Goal: Task Accomplishment & Management: Manage account settings

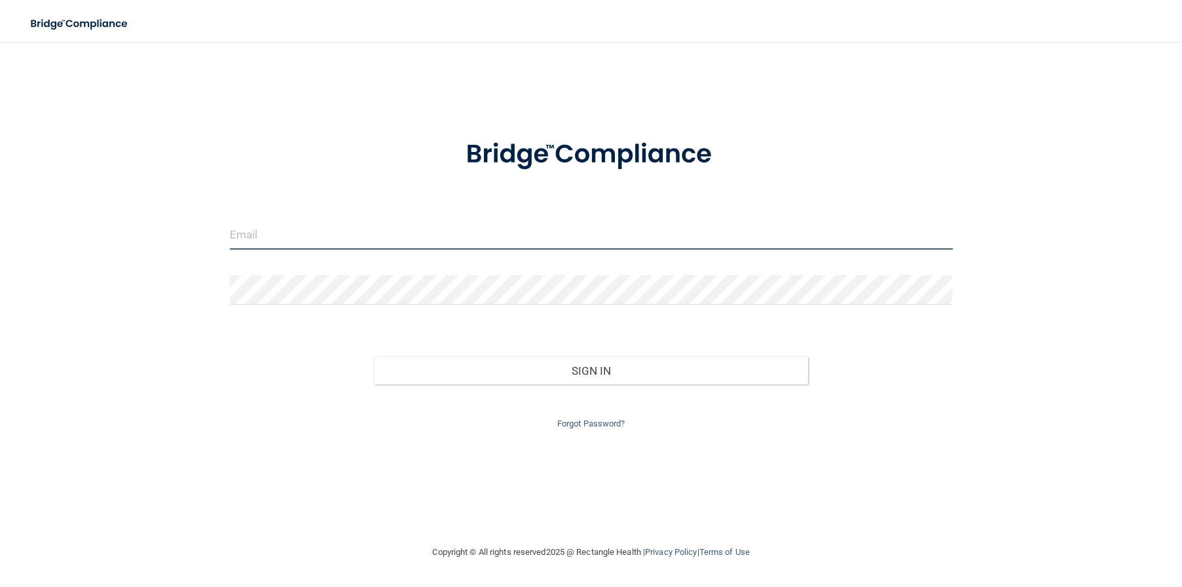
type input "[EMAIL_ADDRESS][DOMAIN_NAME]"
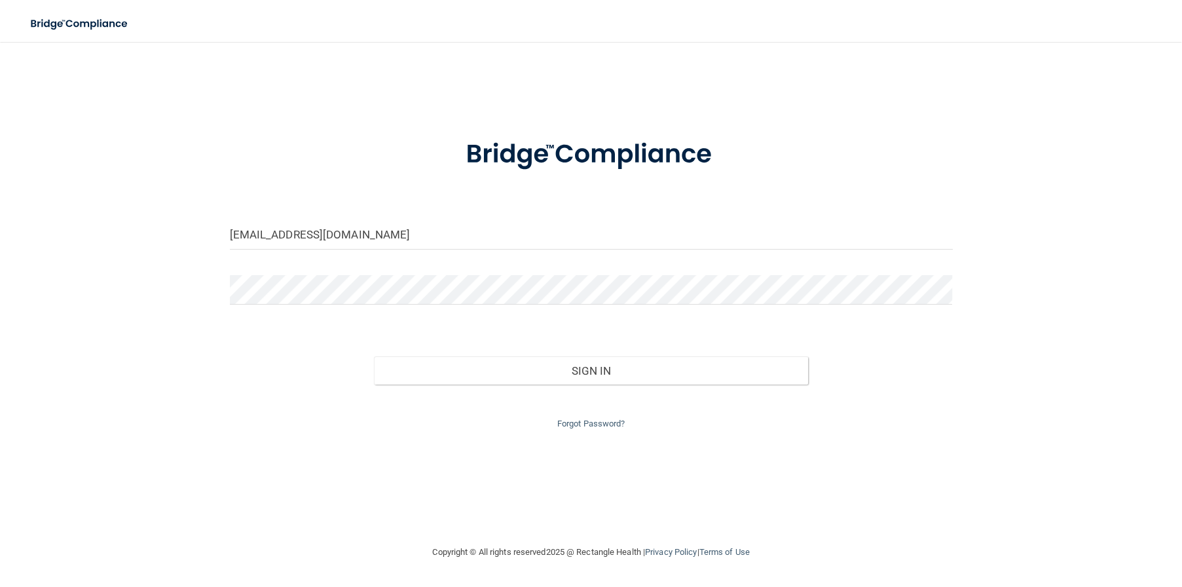
click at [553, 388] on div "Forgot Password?" at bounding box center [591, 408] width 743 height 47
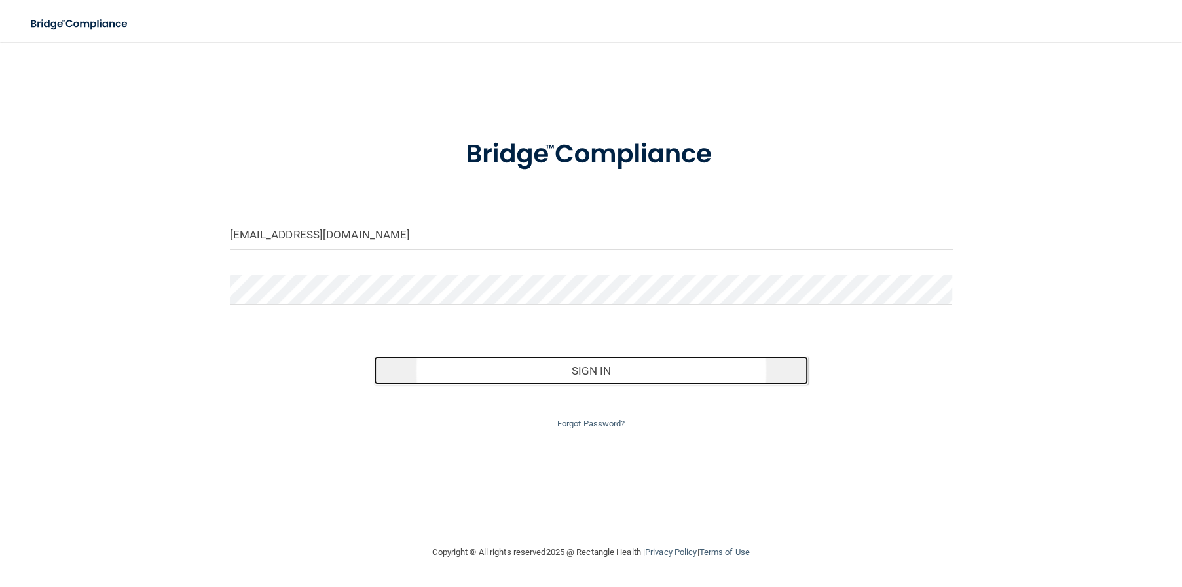
click at [557, 373] on button "Sign In" at bounding box center [591, 370] width 434 height 29
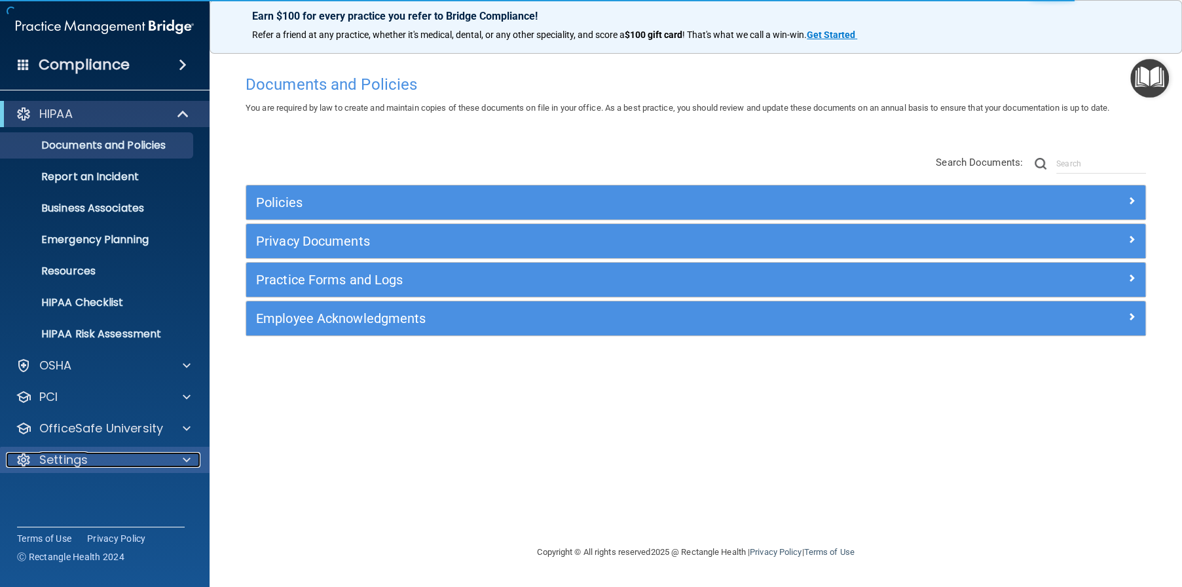
click at [69, 459] on p "Settings" at bounding box center [63, 460] width 48 height 16
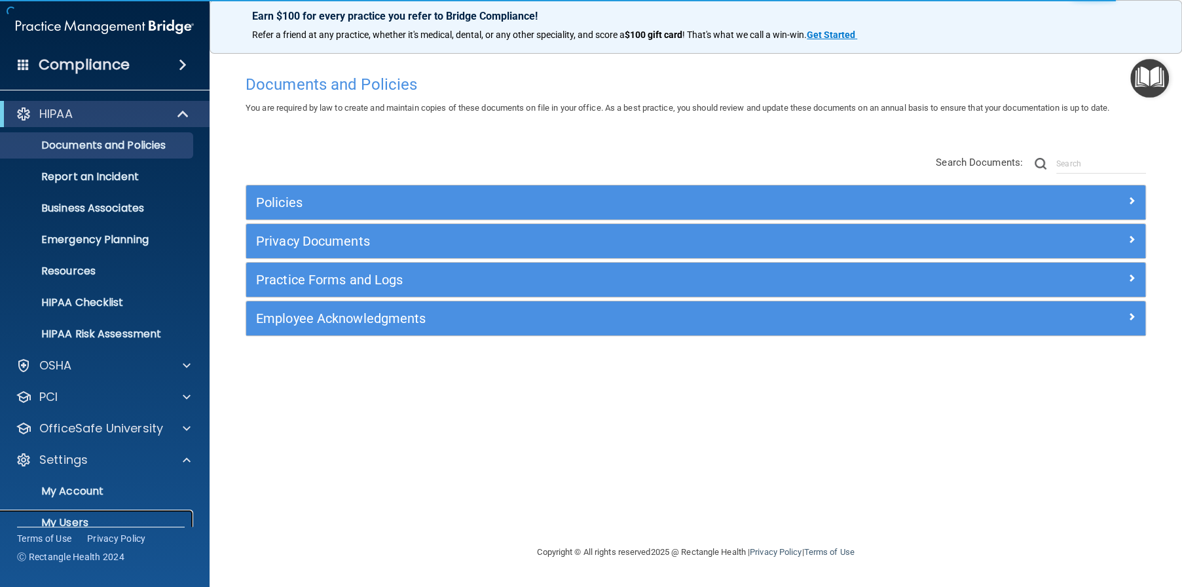
click at [81, 523] on p "My Users" at bounding box center [98, 522] width 179 height 13
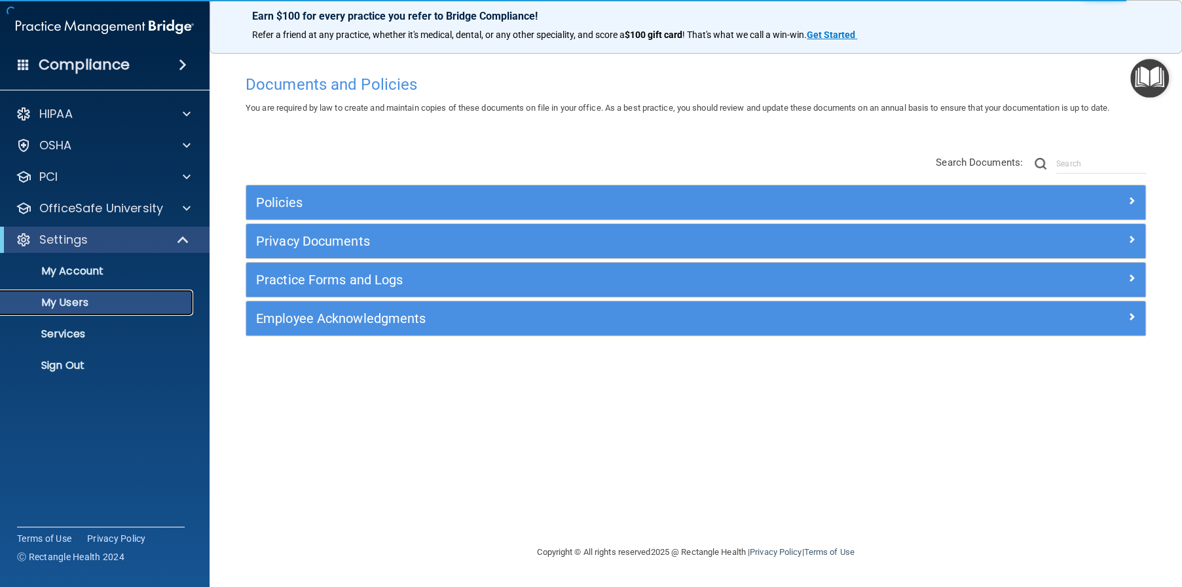
select select "20"
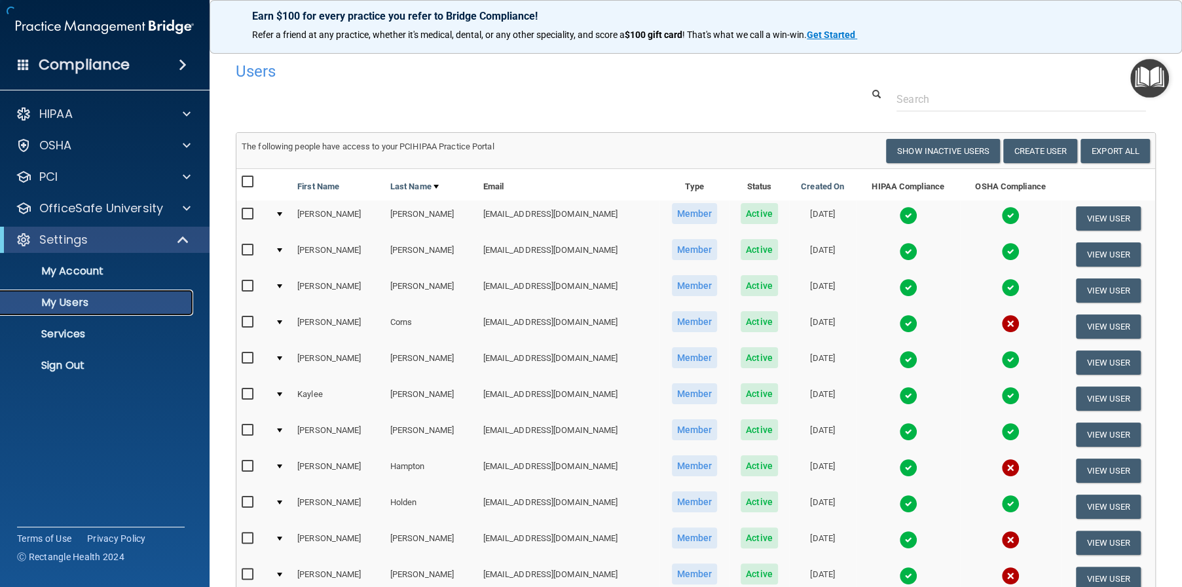
click at [77, 303] on p "My Users" at bounding box center [98, 302] width 179 height 13
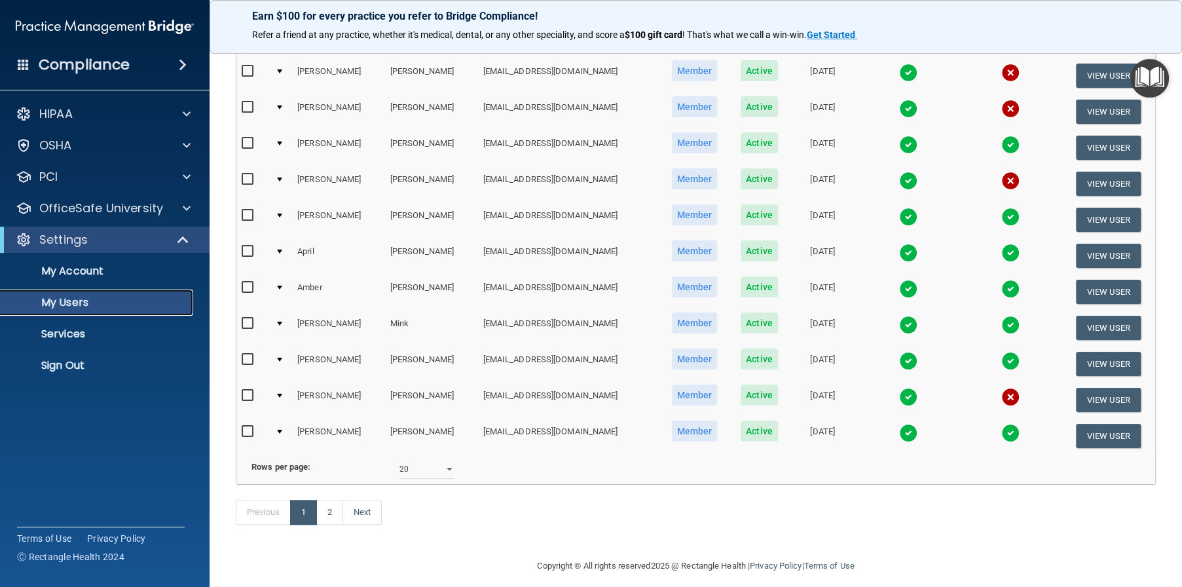
scroll to position [494, 0]
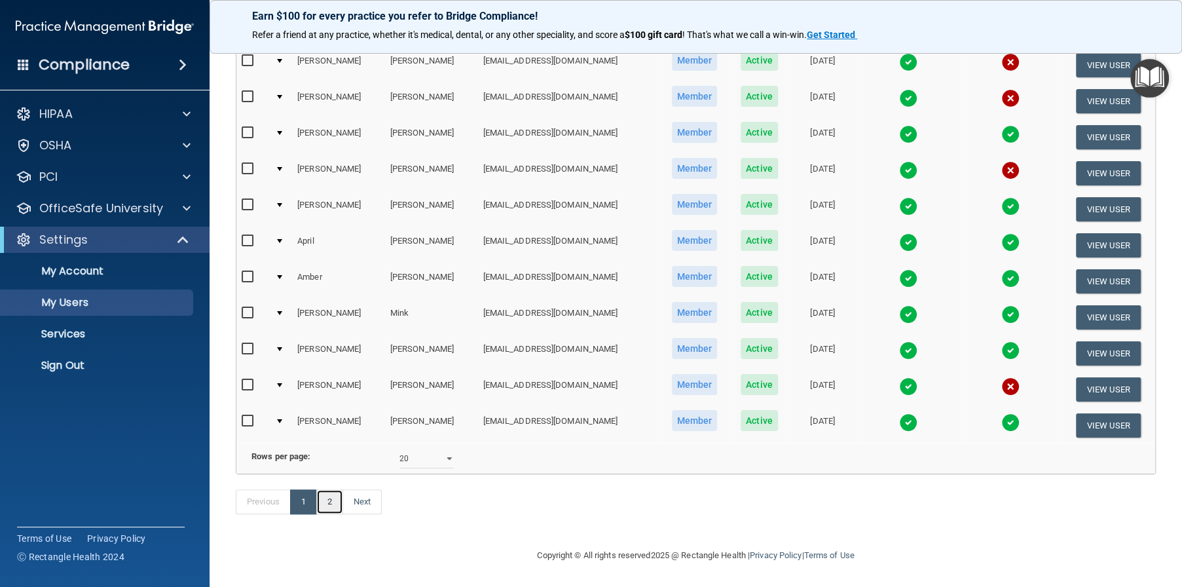
click at [320, 508] on link "2" at bounding box center [329, 501] width 27 height 25
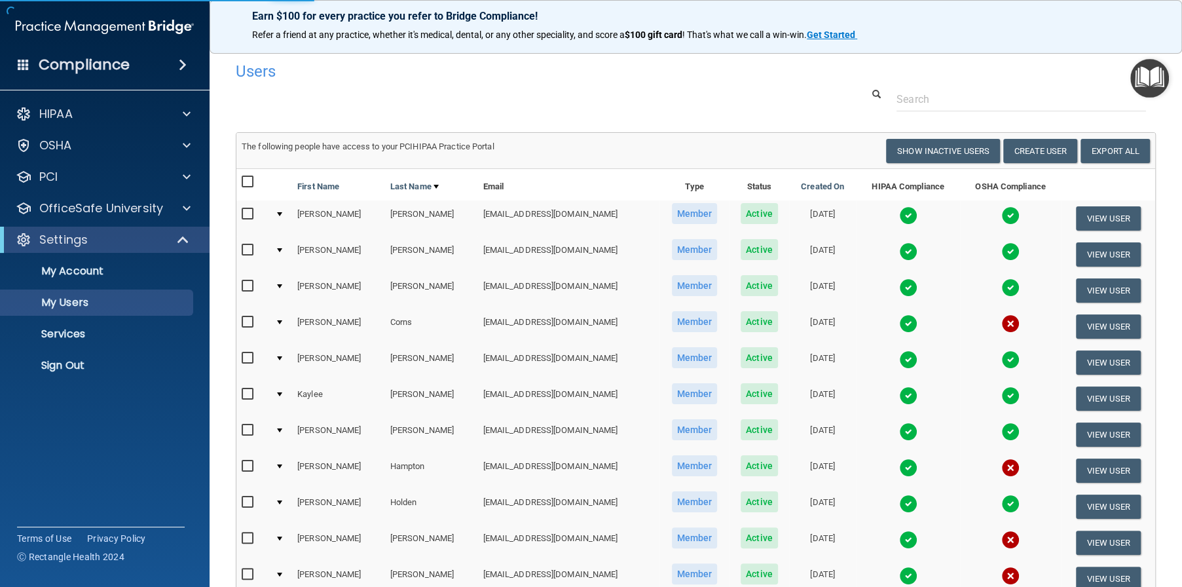
select select "20"
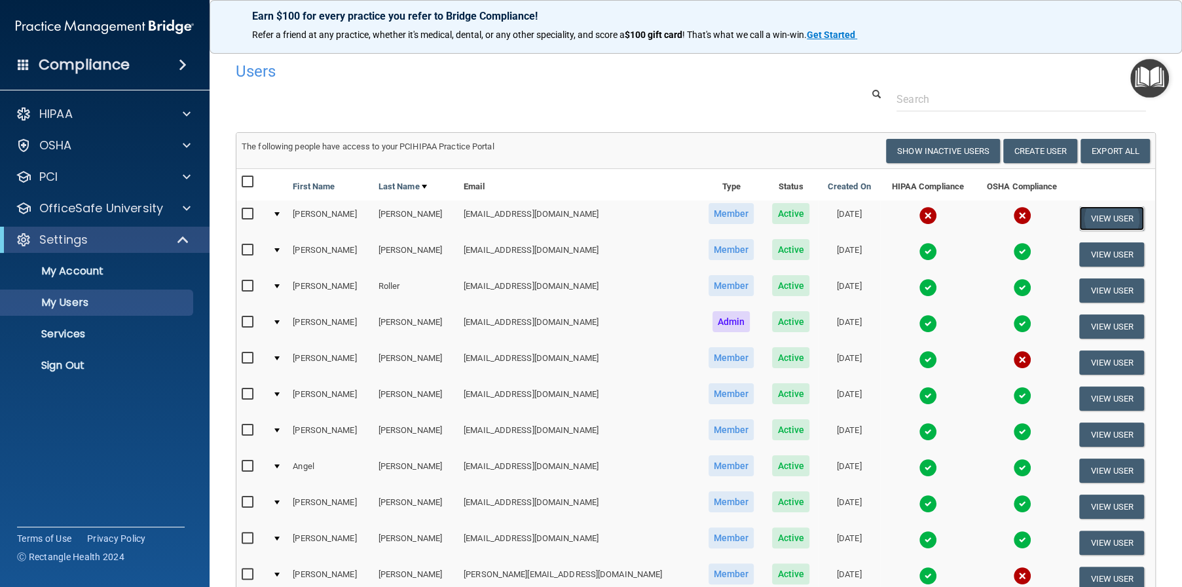
click at [1103, 222] on button "View User" at bounding box center [1112, 218] width 65 height 24
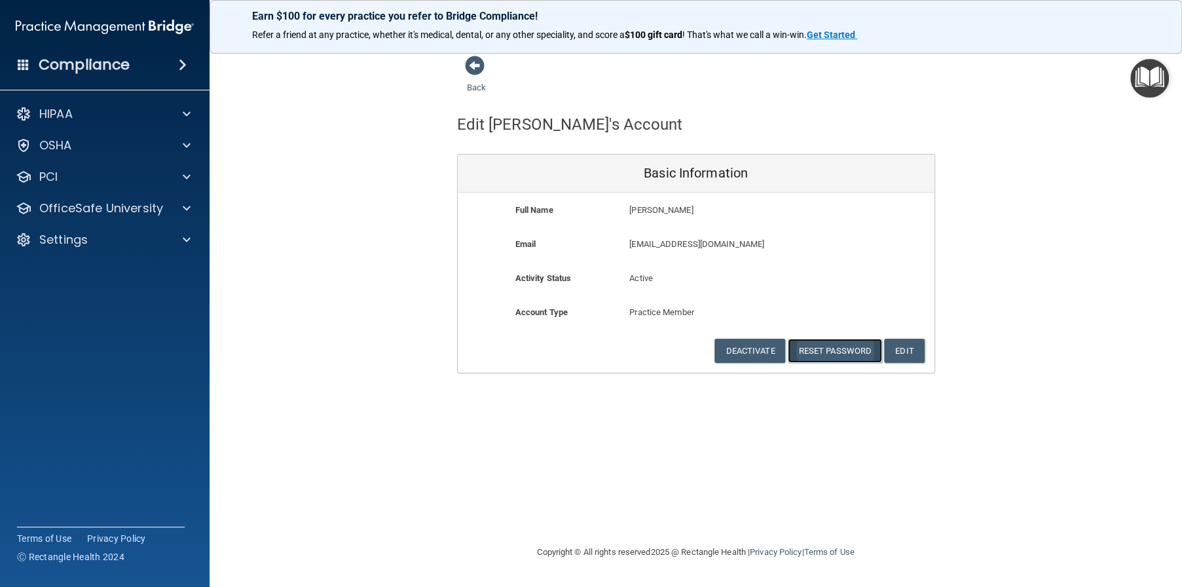
click at [827, 349] on button "Reset Password" at bounding box center [835, 351] width 94 height 24
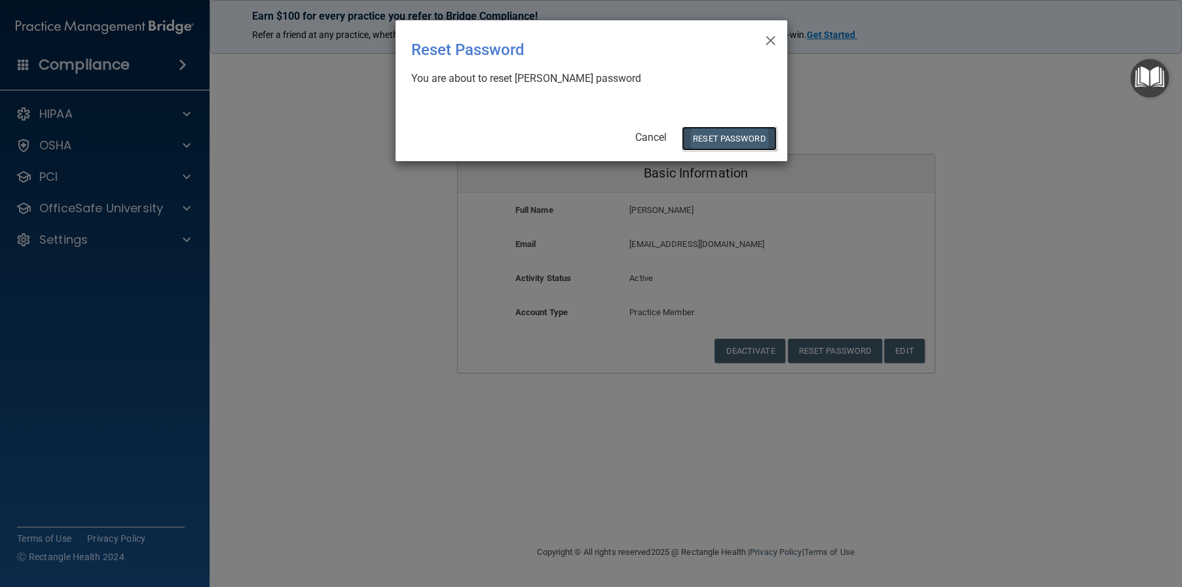
click at [736, 138] on button "Reset Password" at bounding box center [729, 138] width 94 height 24
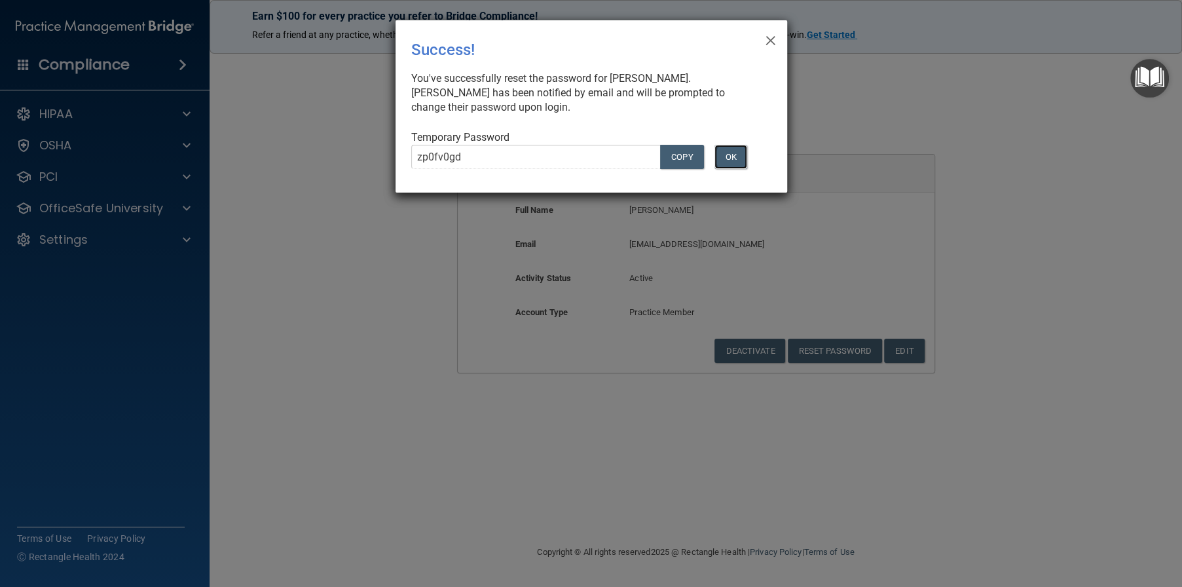
click at [741, 156] on button "OK" at bounding box center [731, 157] width 33 height 24
click at [732, 155] on button "OK" at bounding box center [731, 157] width 33 height 24
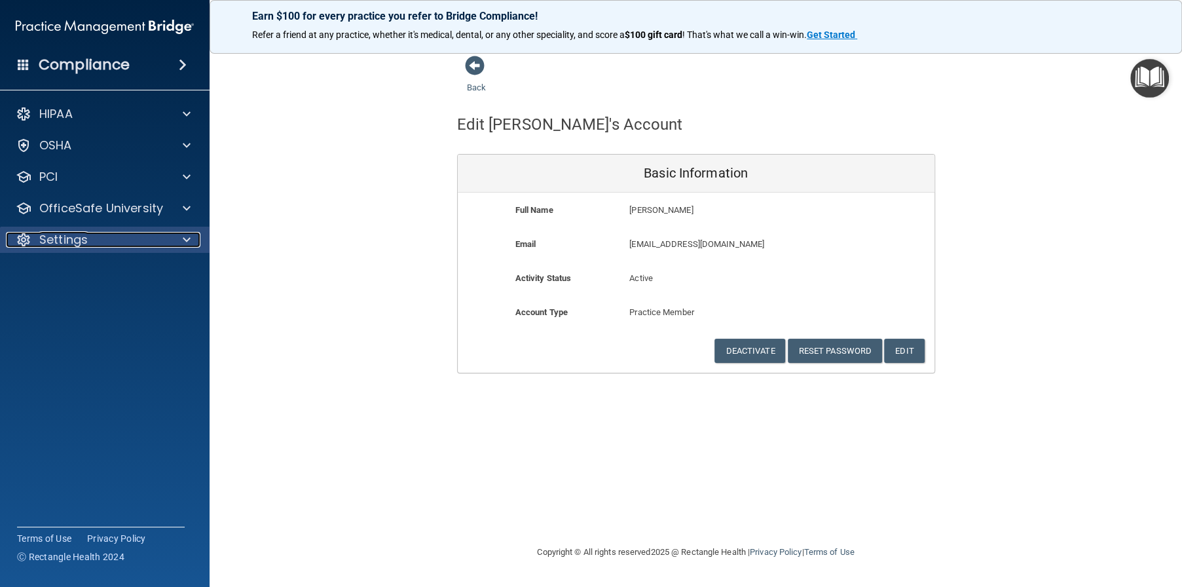
click at [75, 246] on p "Settings" at bounding box center [63, 240] width 48 height 16
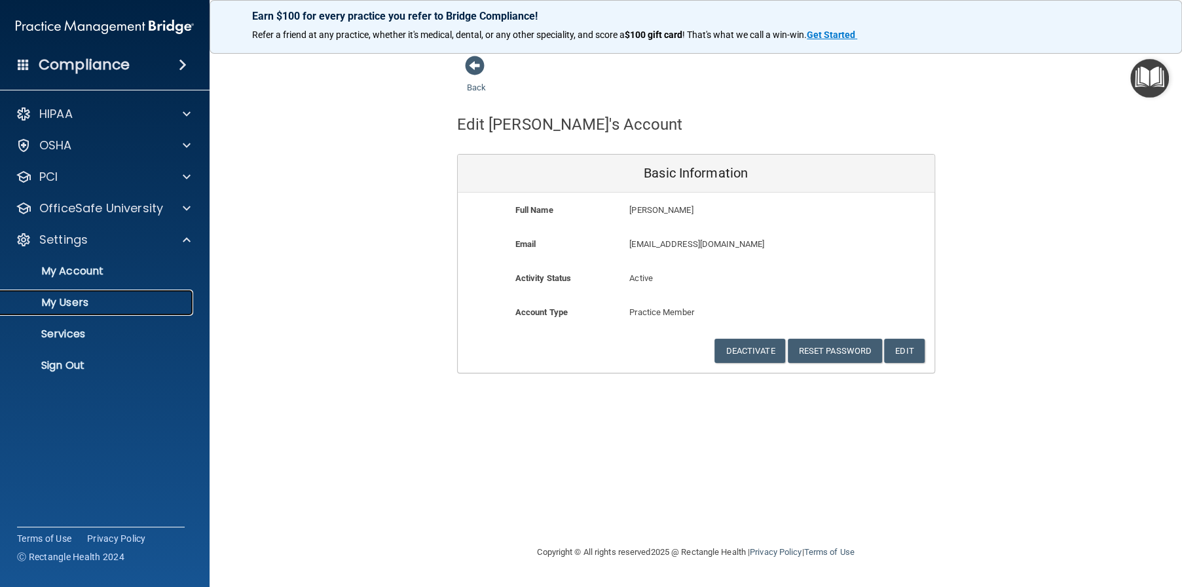
click at [73, 301] on p "My Users" at bounding box center [98, 302] width 179 height 13
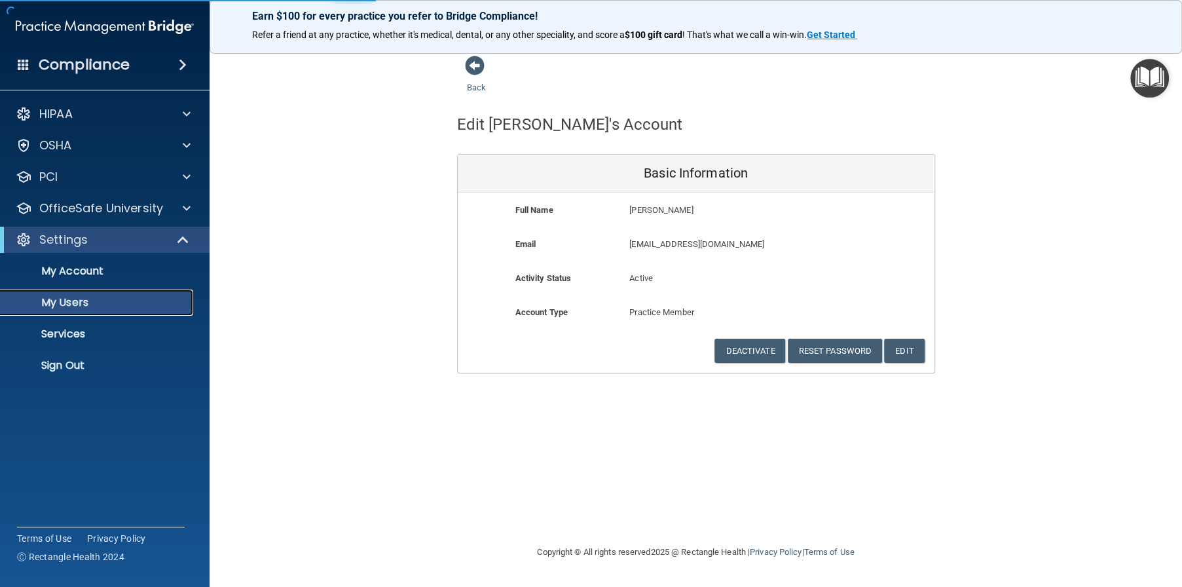
select select "20"
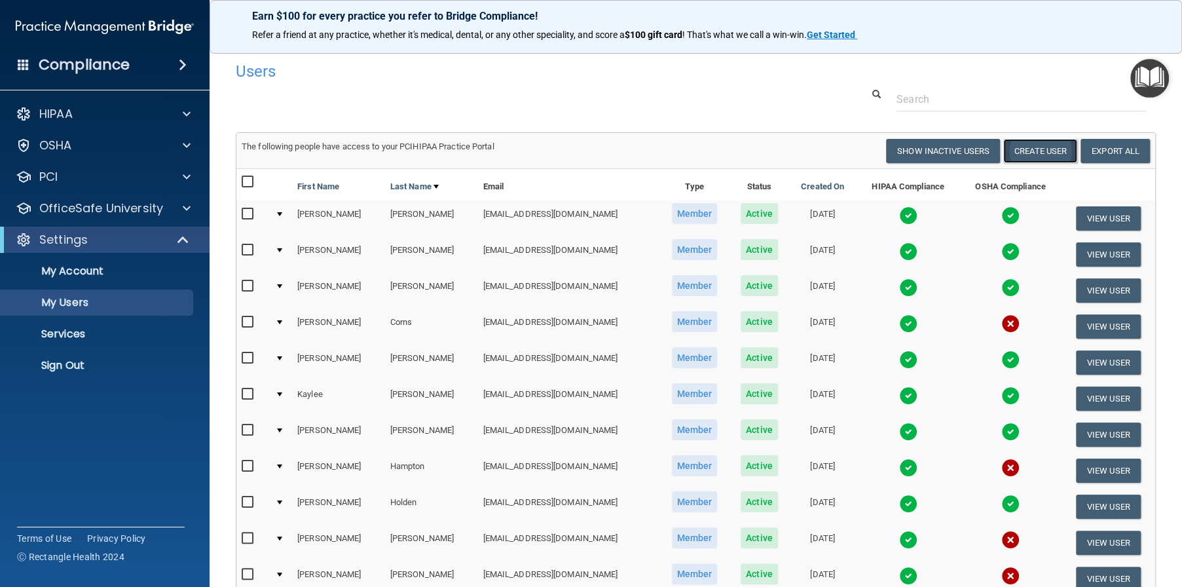
click at [1037, 159] on button "Create User" at bounding box center [1041, 151] width 74 height 24
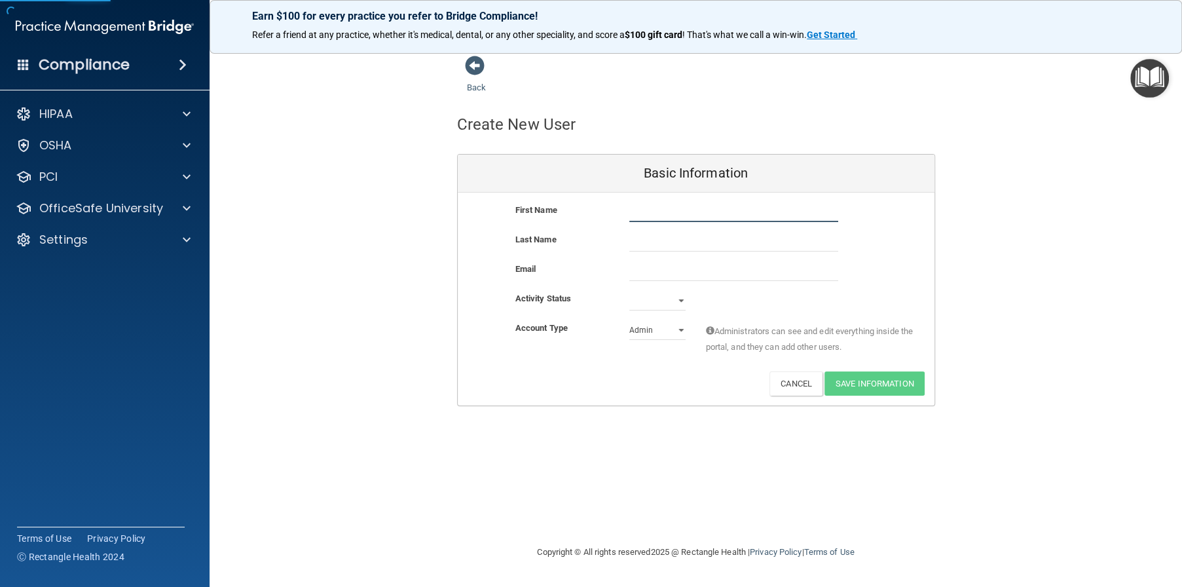
click at [676, 212] on input "text" at bounding box center [734, 212] width 209 height 20
click at [1022, 231] on div "Back Create New User Basic Information First Name Last Name Email Activity Stat…" at bounding box center [696, 230] width 920 height 351
click at [781, 385] on button "Cancel" at bounding box center [796, 383] width 53 height 24
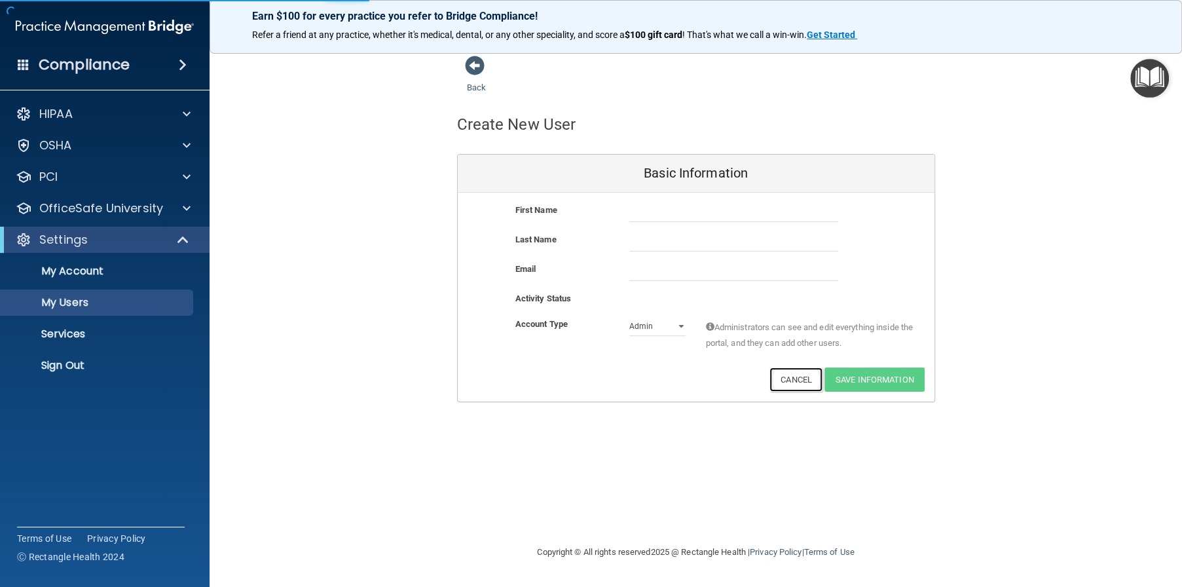
click at [781, 384] on button "Cancel" at bounding box center [796, 379] width 53 height 24
select select "20"
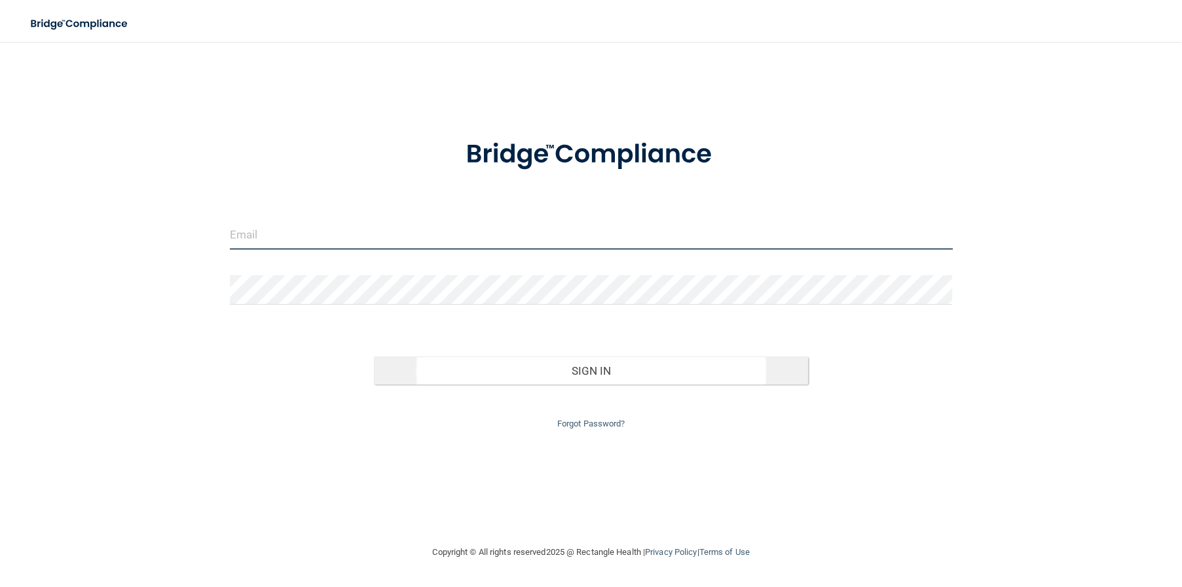
type input "[EMAIL_ADDRESS][DOMAIN_NAME]"
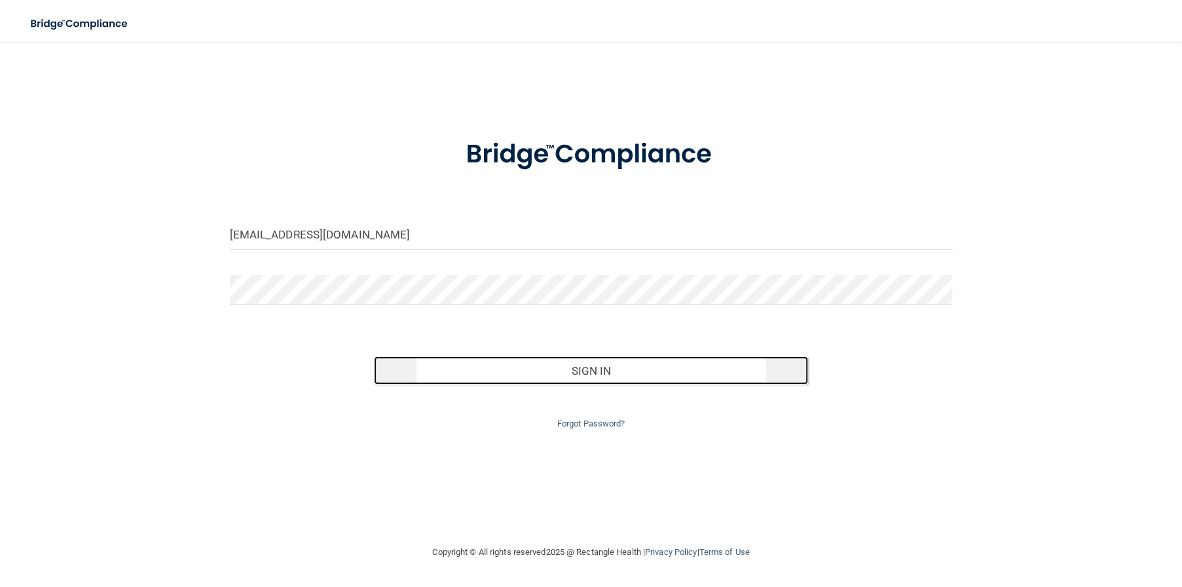
click at [512, 378] on button "Sign In" at bounding box center [591, 370] width 434 height 29
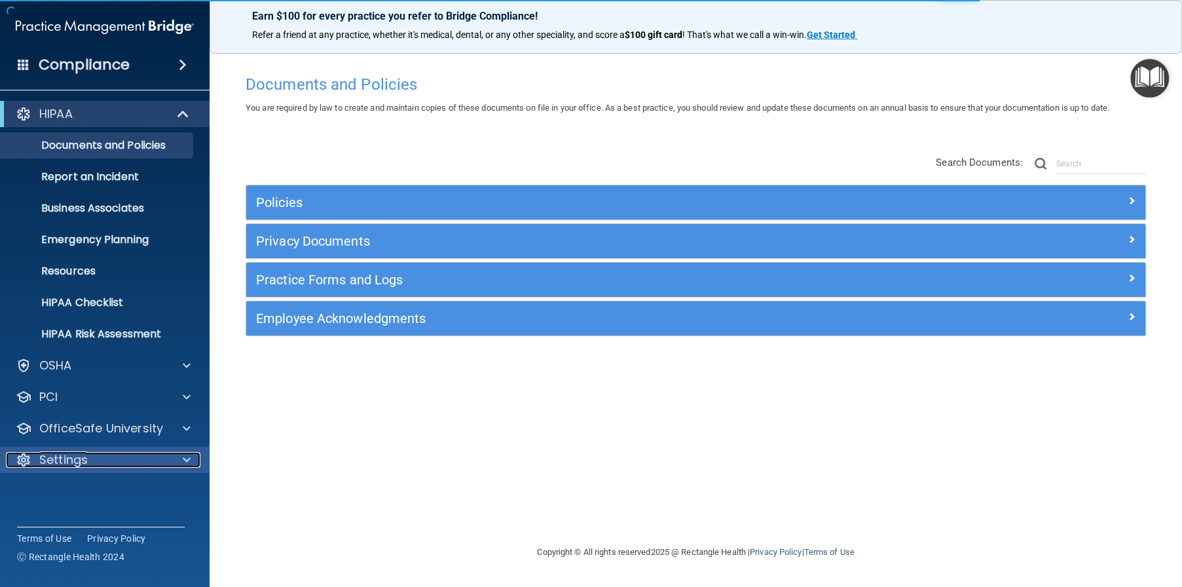
click at [58, 454] on p "Settings" at bounding box center [63, 460] width 48 height 16
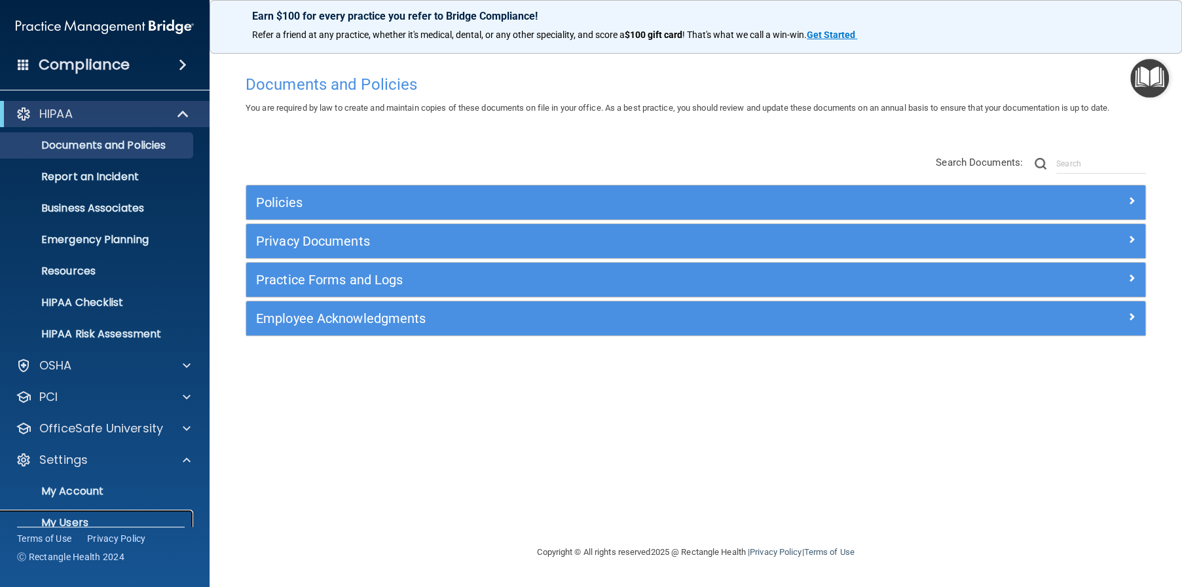
click at [92, 516] on p "My Users" at bounding box center [98, 522] width 179 height 13
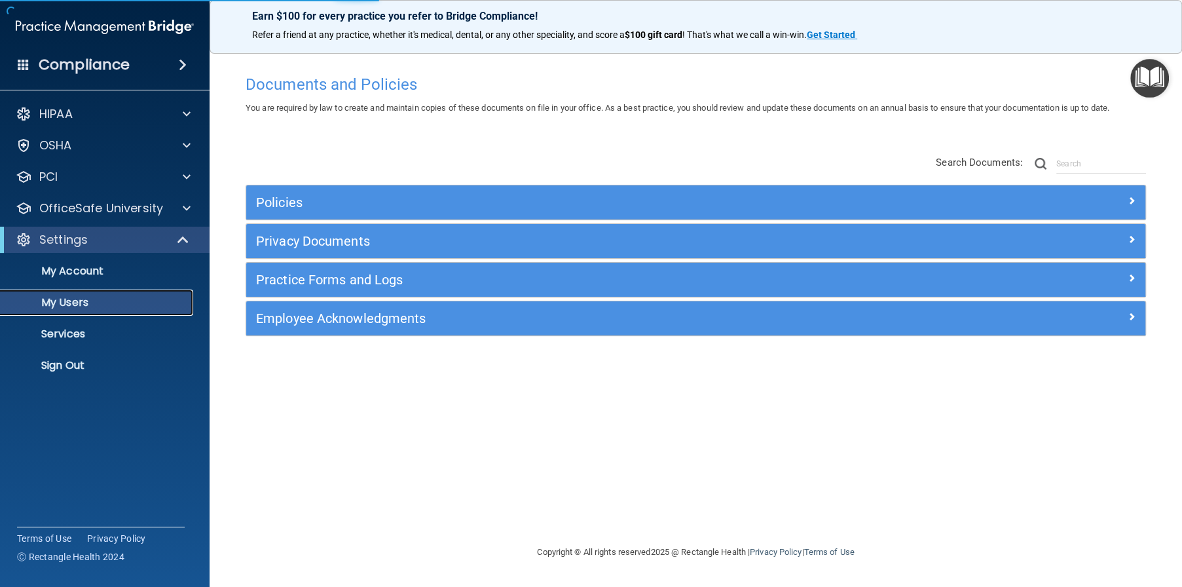
select select "20"
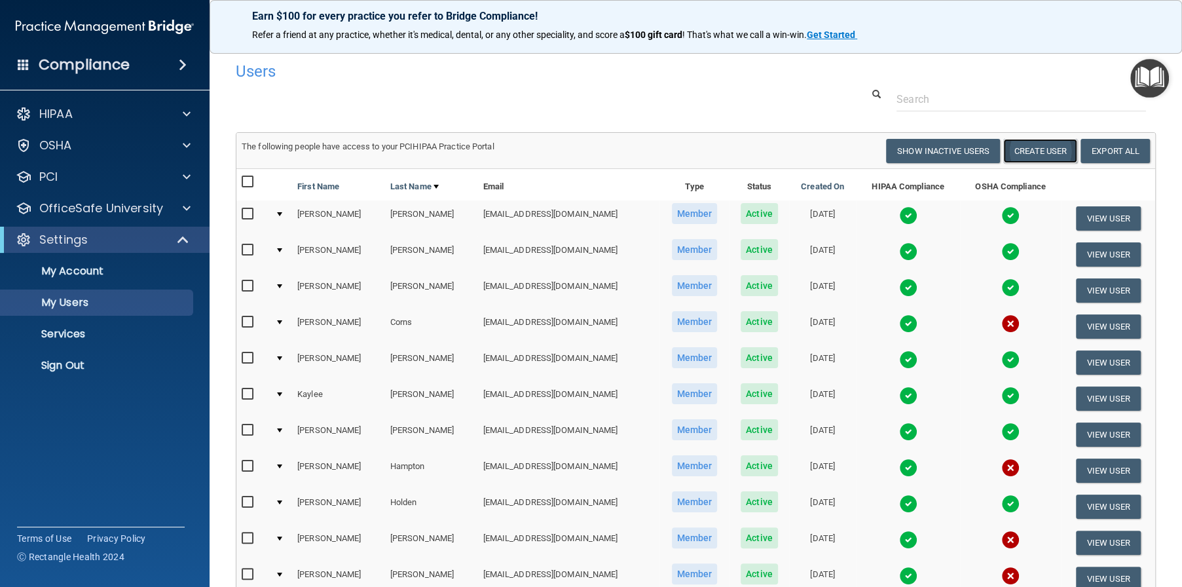
click at [1045, 146] on button "Create User" at bounding box center [1041, 151] width 74 height 24
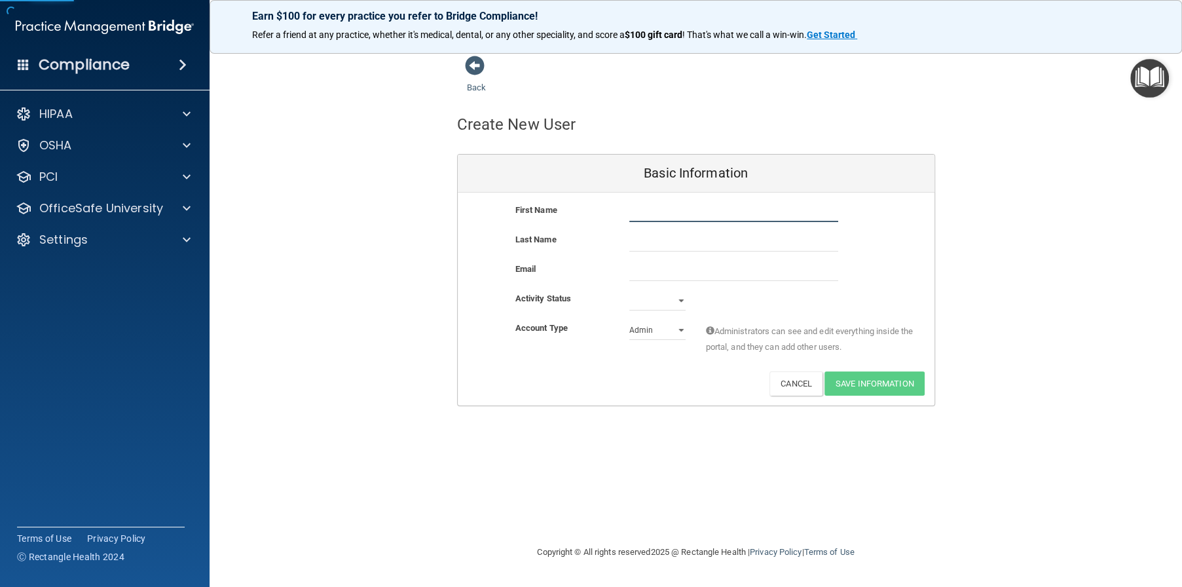
click at [636, 208] on input "text" at bounding box center [734, 212] width 209 height 20
type input "Chassity"
type input "White"
click at [639, 261] on input "email" at bounding box center [734, 271] width 209 height 20
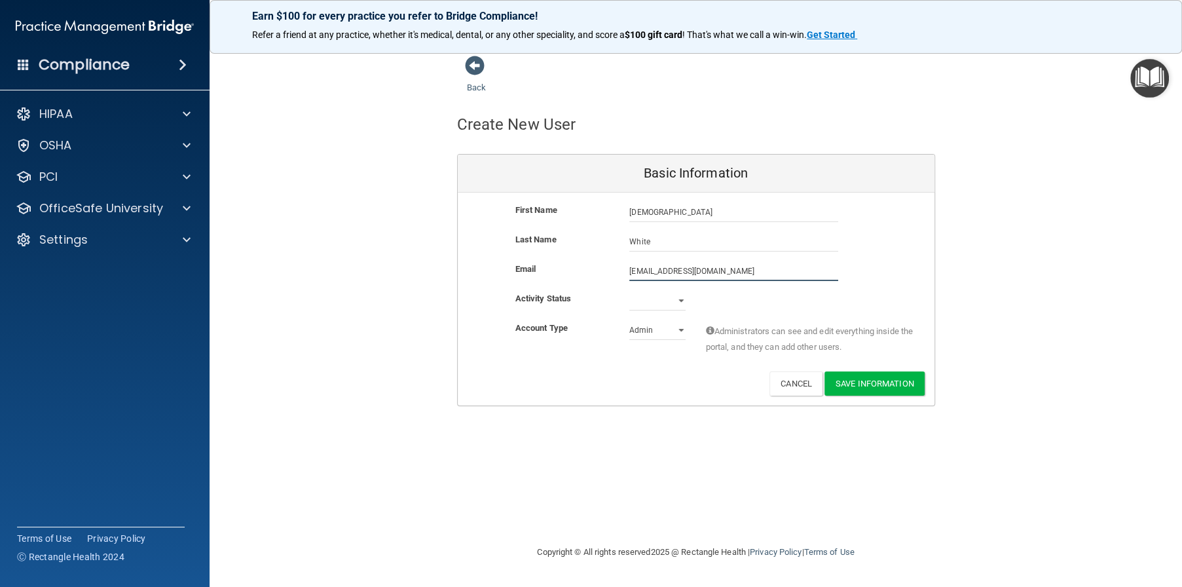
type input "cwhite@alamontdental.com"
click at [673, 299] on select "Active Inactive" at bounding box center [658, 303] width 56 height 20
select select "active"
click at [630, 291] on select "Active Inactive" at bounding box center [658, 301] width 56 height 20
click at [657, 326] on select "Admin Member" at bounding box center [658, 330] width 56 height 20
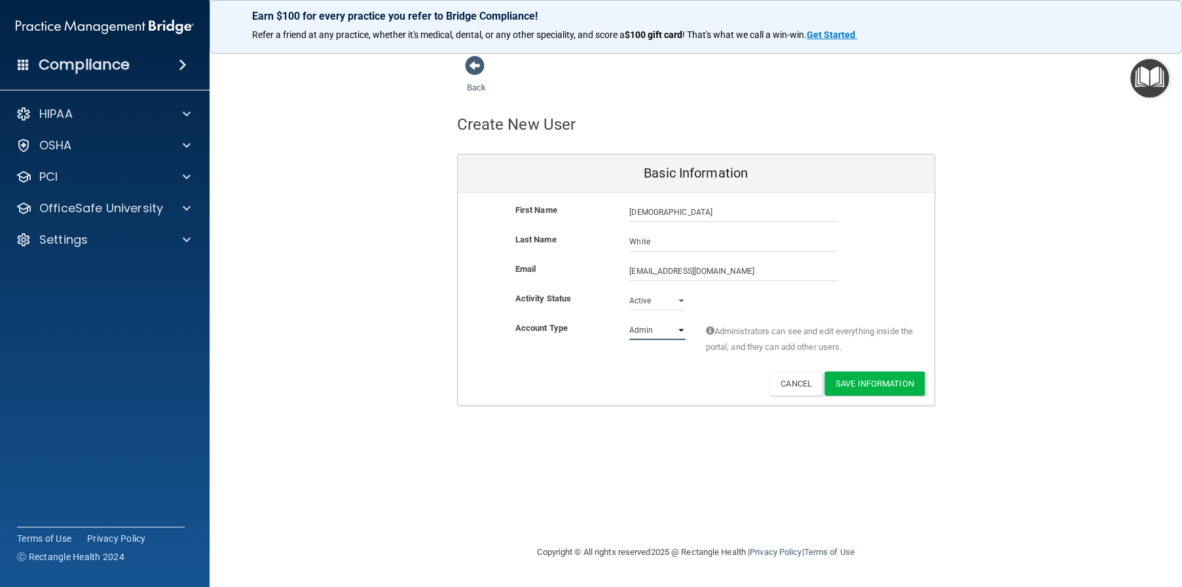
select select "practice_member"
click at [630, 320] on select "Admin Member" at bounding box center [658, 330] width 56 height 20
click at [872, 377] on button "Save Information" at bounding box center [875, 383] width 100 height 24
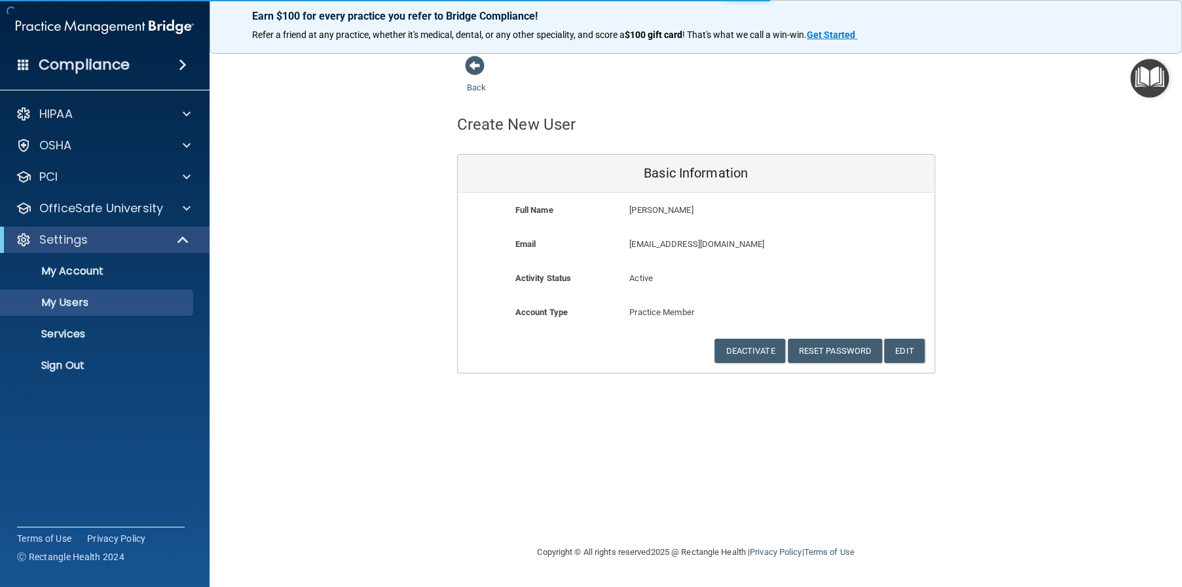
select select "20"
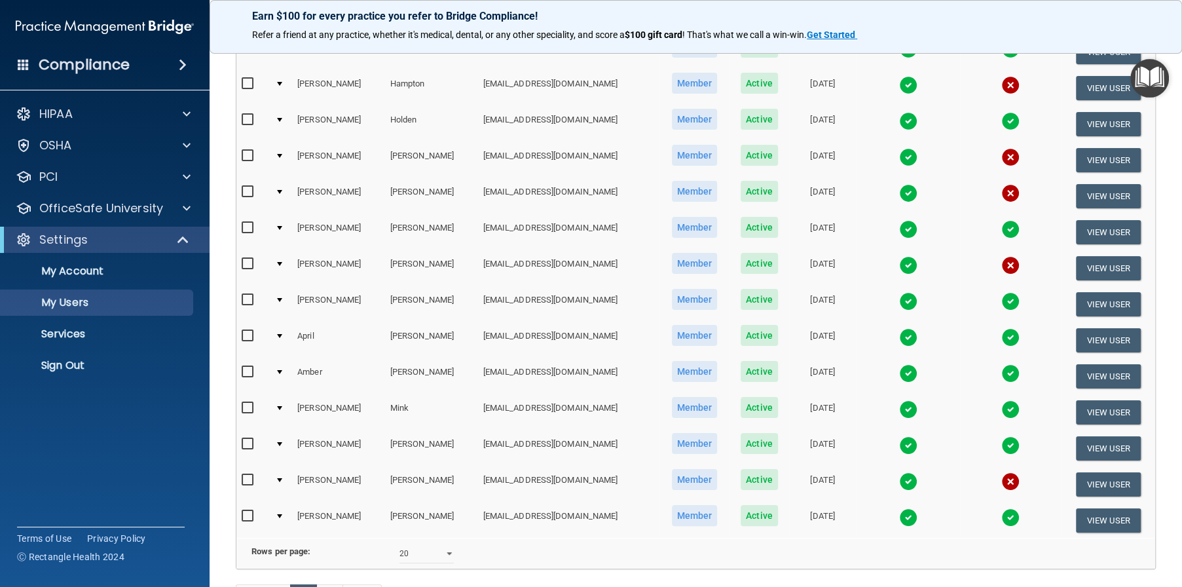
scroll to position [545, 0]
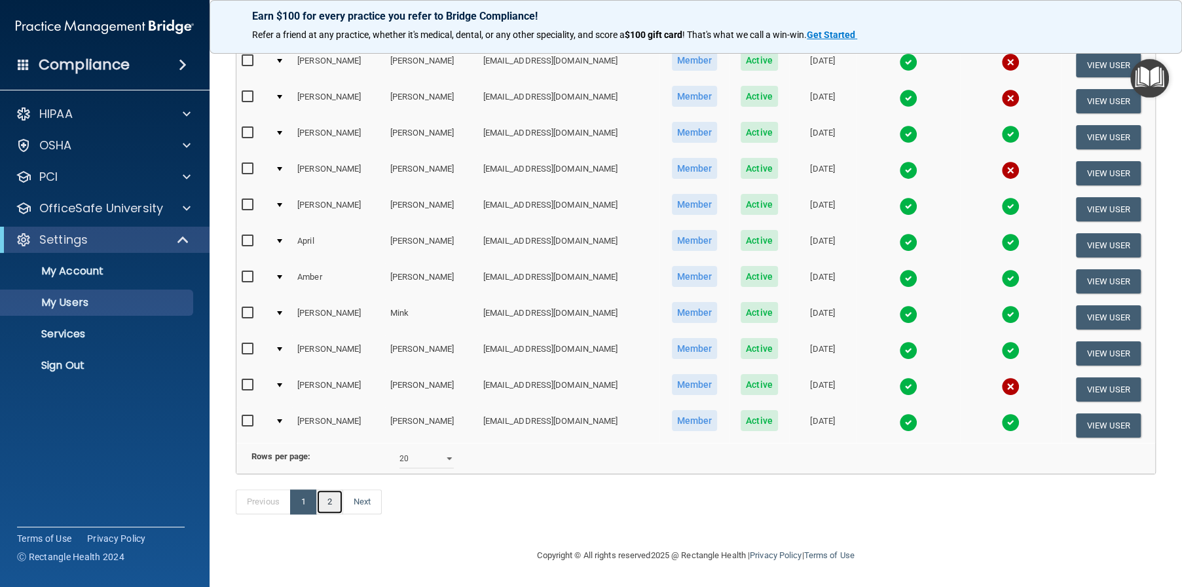
click at [329, 497] on link "2" at bounding box center [329, 501] width 27 height 25
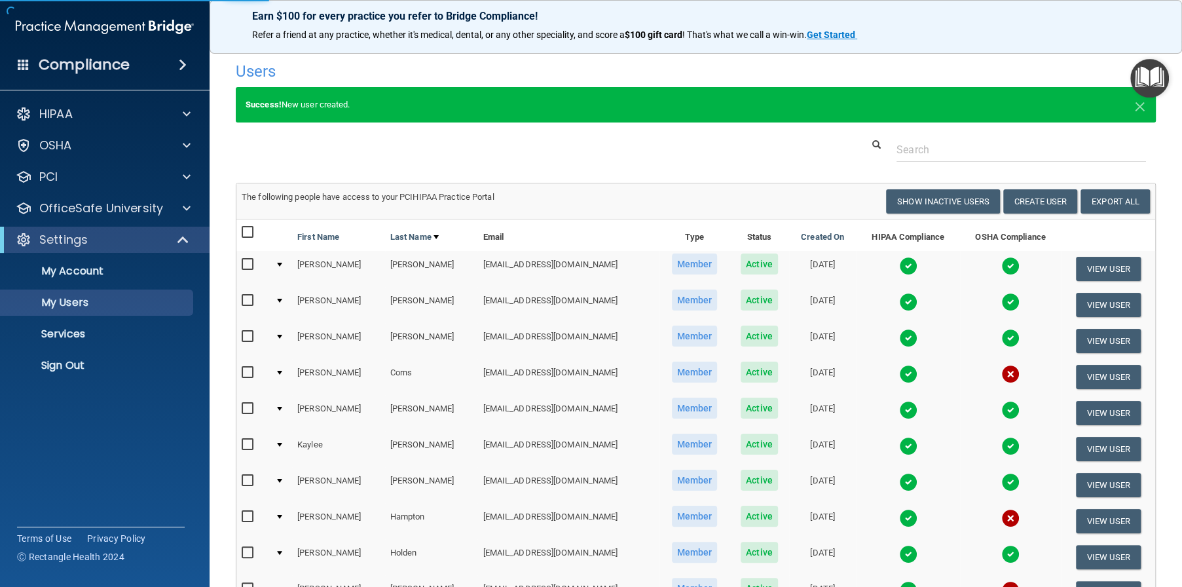
select select "20"
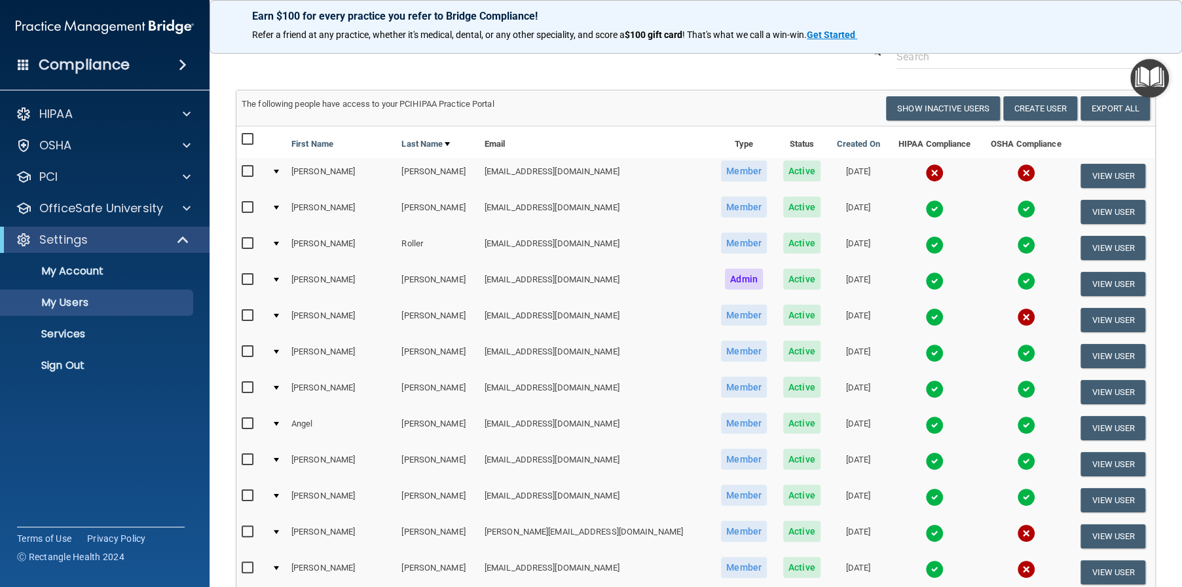
scroll to position [66, 0]
